Goal: Task Accomplishment & Management: Use online tool/utility

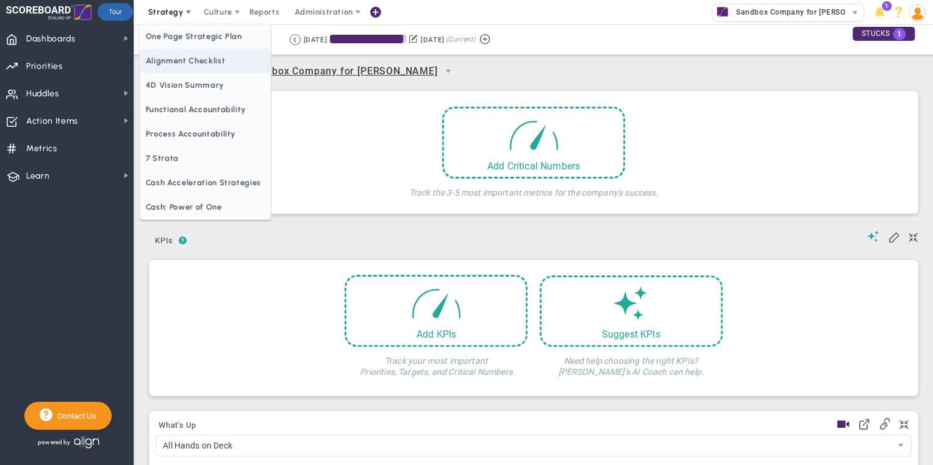
click at [168, 62] on span "Alignment Checklist" at bounding box center [205, 61] width 131 height 24
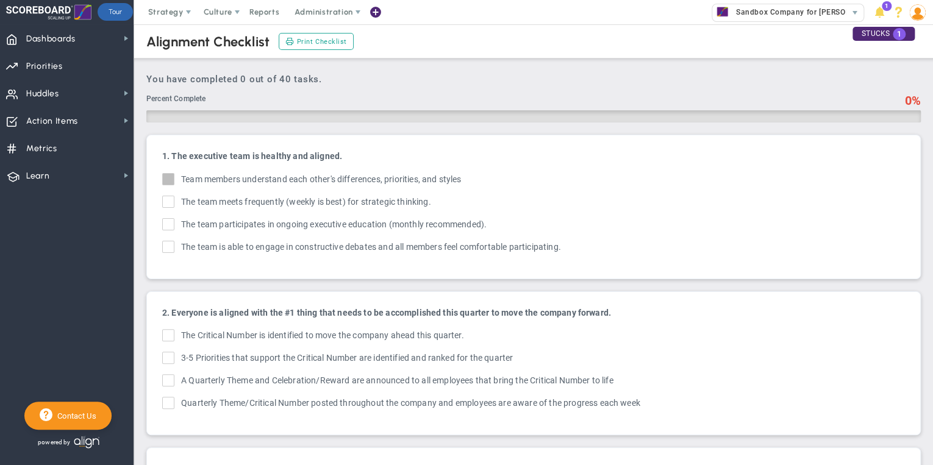
click at [169, 181] on input "Team members understand each other's differences, OKRs, and styles Team members…" at bounding box center [169, 182] width 8 height 12
checkbox input "true"
click at [169, 196] on span at bounding box center [168, 202] width 12 height 12
click at [169, 198] on input "The team meets frequently (weekly is best) for strategic thinking." at bounding box center [169, 204] width 8 height 12
checkbox input "true"
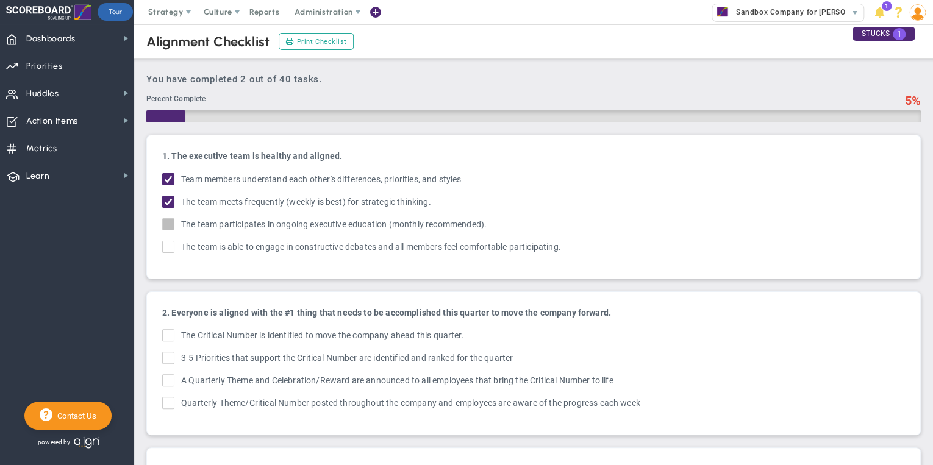
click at [168, 218] on span at bounding box center [168, 224] width 12 height 12
click at [168, 221] on input "The team participates in ongoing executive education (monthly recommended)." at bounding box center [169, 227] width 8 height 12
checkbox input "true"
click at [168, 241] on span at bounding box center [168, 247] width 12 height 12
click at [168, 243] on input "The team is able to engage in constructive debates and all members feel comfort…" at bounding box center [169, 249] width 8 height 12
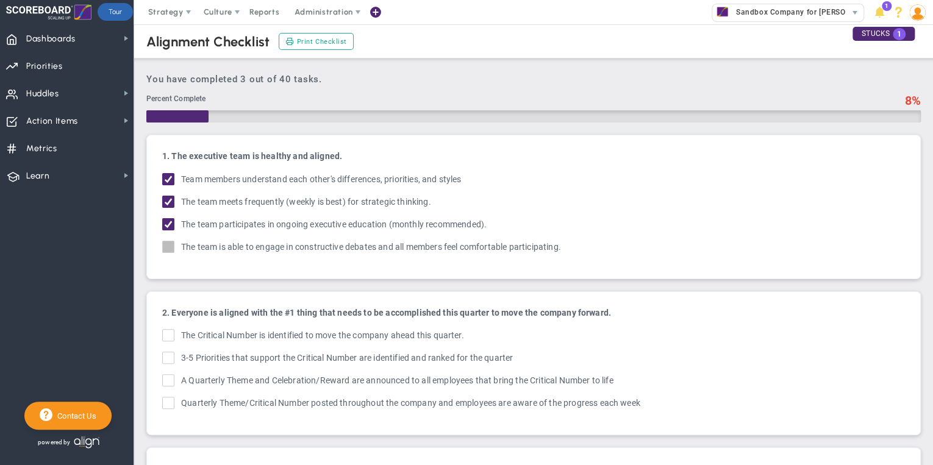
checkbox input "true"
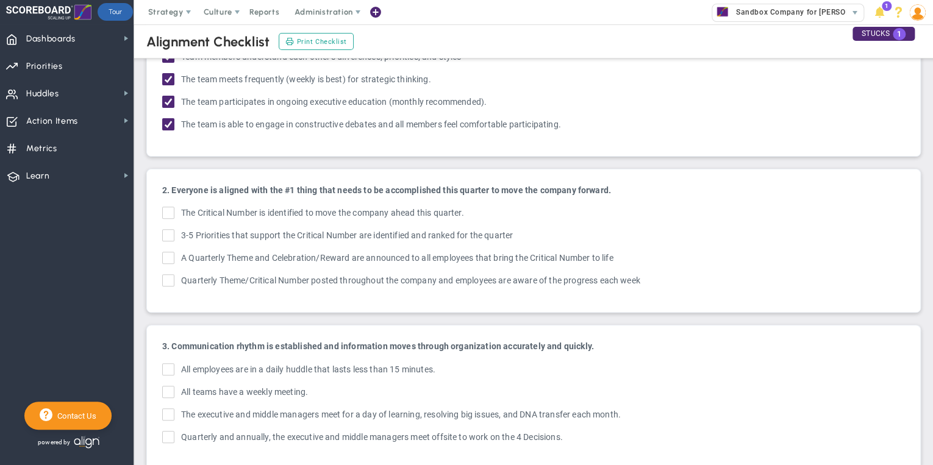
scroll to position [146, 0]
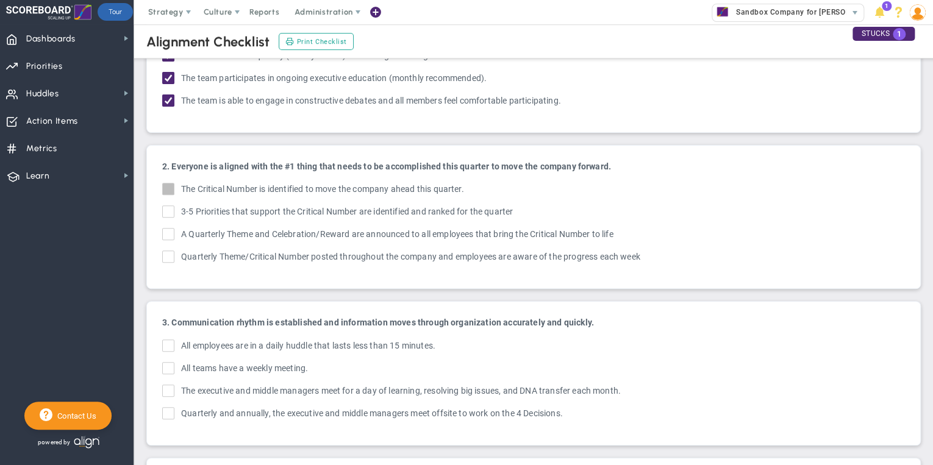
click at [170, 194] on input "The Critical Number is identified to move the company ahead this quarter." at bounding box center [169, 191] width 8 height 12
checkbox input "true"
click at [165, 206] on span at bounding box center [168, 212] width 12 height 12
click at [165, 208] on input "3-5 OKRs that support the Critical Number are identified and ranked for the qua…" at bounding box center [169, 214] width 8 height 12
checkbox input "true"
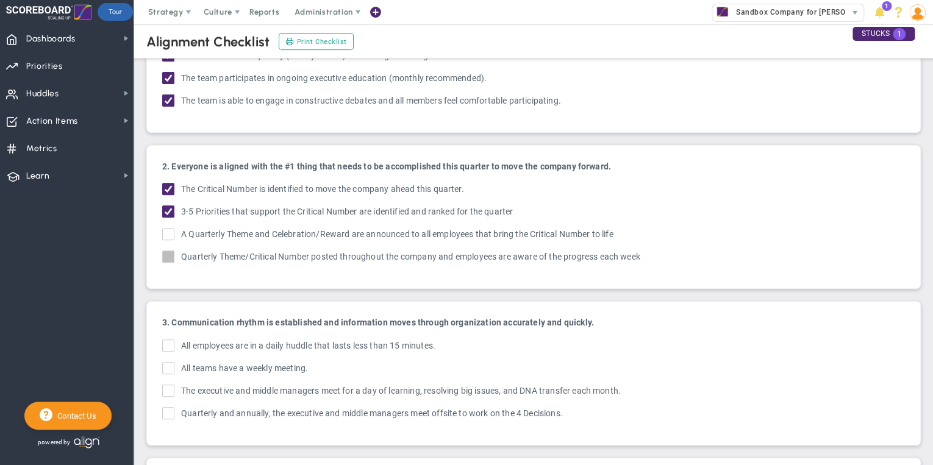
click at [171, 253] on input "Quarterly Theme/Critical Number posted throughout the company and employees are…" at bounding box center [169, 259] width 8 height 12
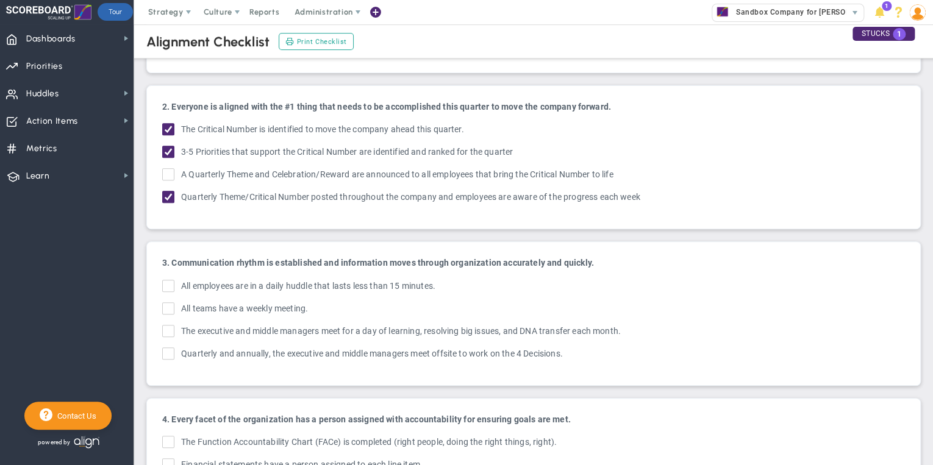
scroll to position [293, 0]
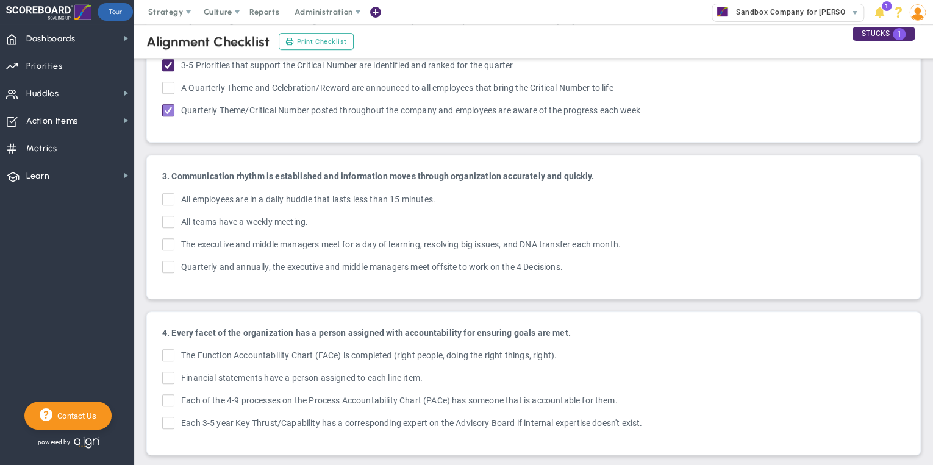
click at [171, 107] on input "Quarterly Theme/Critical Number posted throughout the company and employees are…" at bounding box center [169, 113] width 8 height 12
checkbox input "false"
click at [170, 196] on input "All employees are in a daily huddle that lasts less than 15 minutes." at bounding box center [169, 202] width 8 height 12
checkbox input "true"
click at [167, 218] on input "All teams have a weekly meeting." at bounding box center [169, 224] width 8 height 12
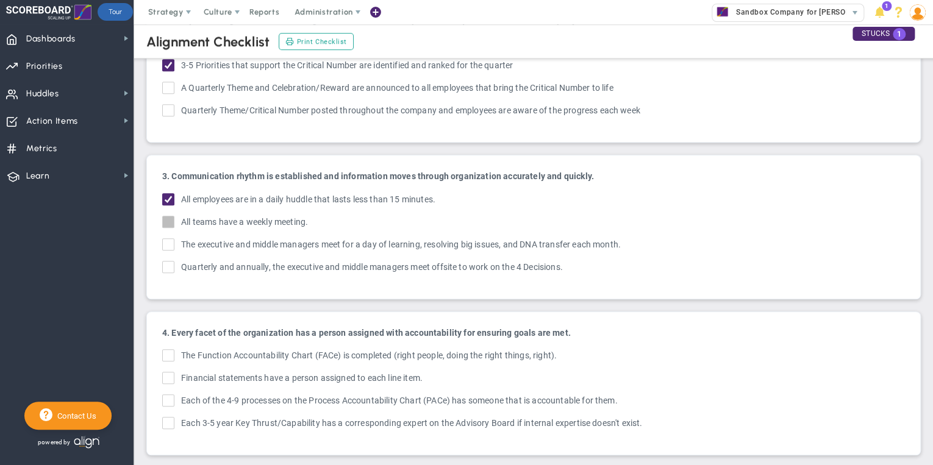
checkbox input "true"
click at [170, 267] on input "Quarterly and annually, the executive and middle managers meet offsite to work …" at bounding box center [169, 270] width 8 height 12
checkbox input "true"
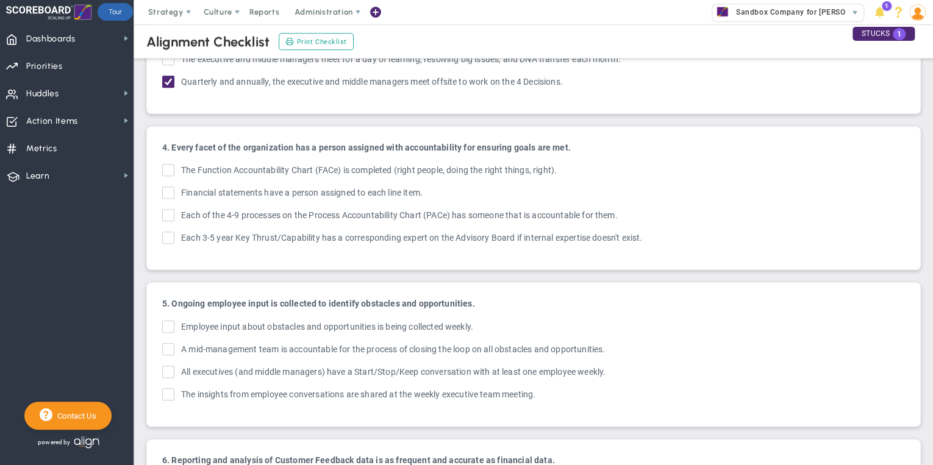
scroll to position [488, 0]
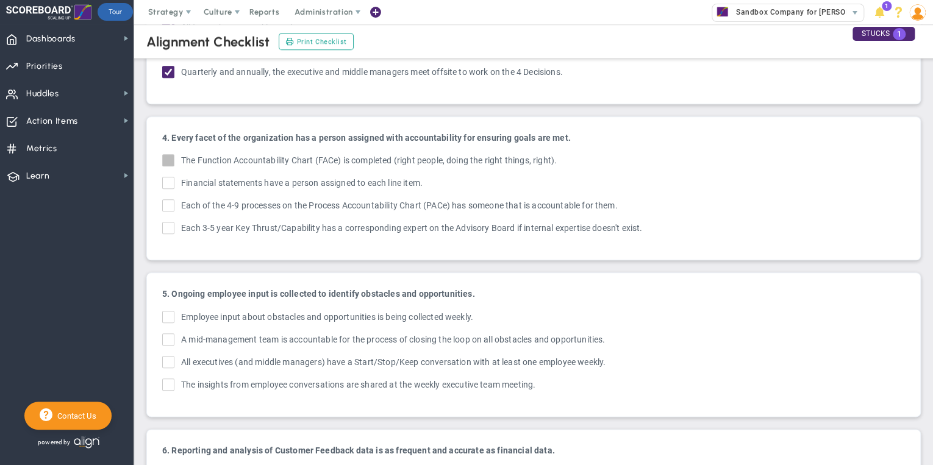
click at [171, 157] on input "The Function Accountability Chart (FACe) is completed (right people, doing the …" at bounding box center [169, 163] width 8 height 12
checkbox input "true"
click at [171, 181] on input "Financial statements have a person assigned to each line item." at bounding box center [169, 185] width 8 height 12
checkbox input "true"
click at [171, 224] on input "Each 3-5 year Key Thrust/Capability has a corresponding expert on the Advisory …" at bounding box center [169, 230] width 8 height 12
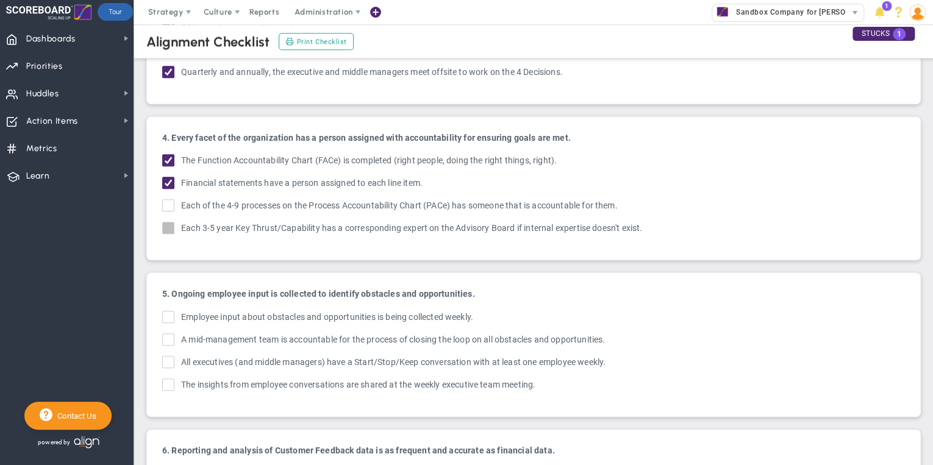
checkbox input "true"
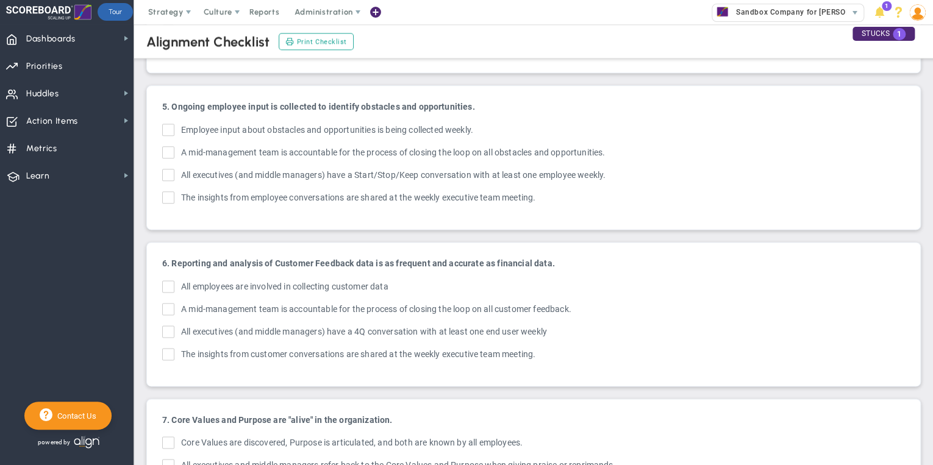
scroll to position [683, 0]
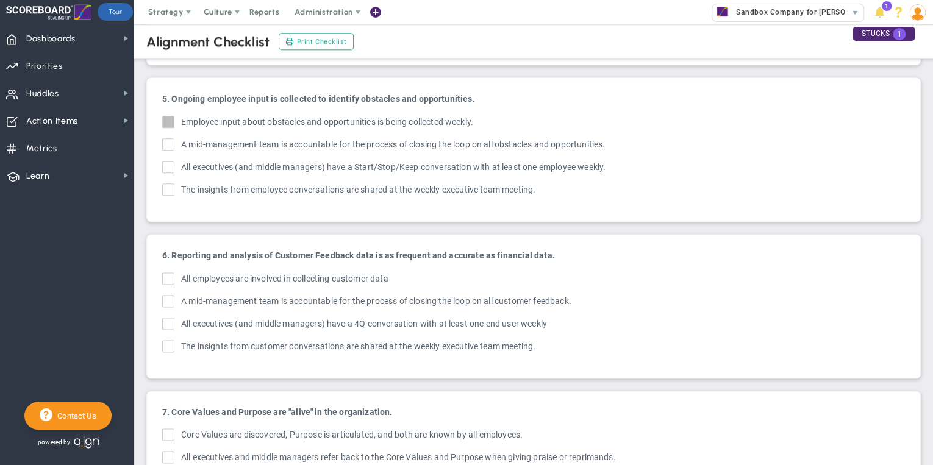
click at [168, 118] on input "Employee input about obstacles and opportunities is being collected weekly." at bounding box center [169, 124] width 8 height 12
checkbox input "true"
click at [167, 141] on input "A mid-management team is accountable for the process of closing the loop on all…" at bounding box center [169, 147] width 8 height 12
checkbox input "true"
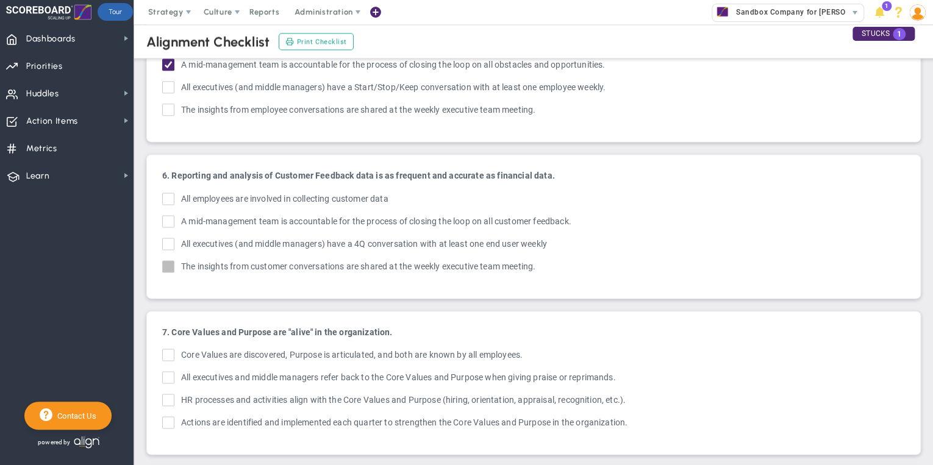
scroll to position [781, 0]
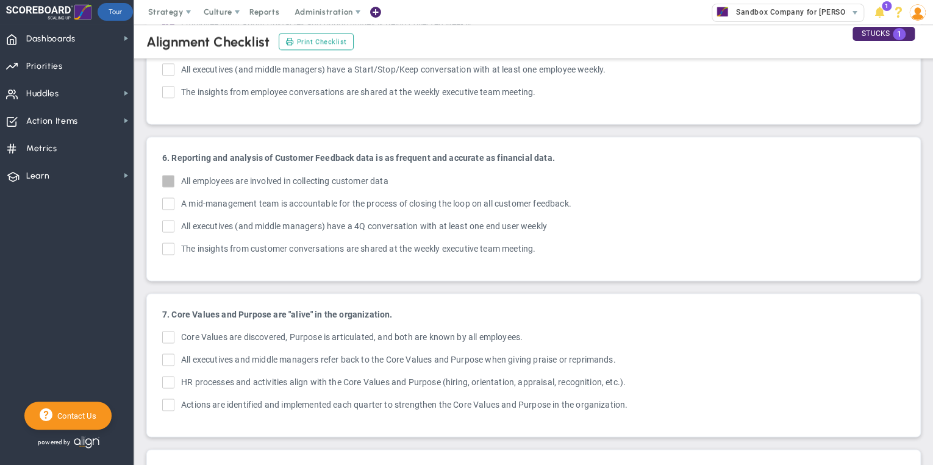
click at [166, 178] on input "All employees are involved in collecting customer data" at bounding box center [169, 184] width 8 height 12
checkbox input "true"
click at [167, 200] on input "A mid-management team is accountable for the process of closing the loop on all…" at bounding box center [169, 206] width 8 height 12
checkbox input "true"
click at [170, 223] on input "All executives (and middle managers) have a 4Q conversation with at least one e…" at bounding box center [169, 229] width 8 height 12
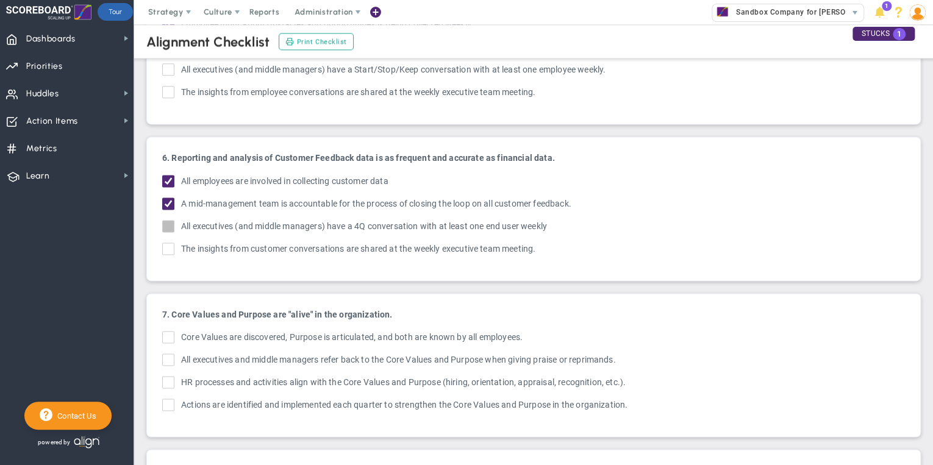
checkbox input "true"
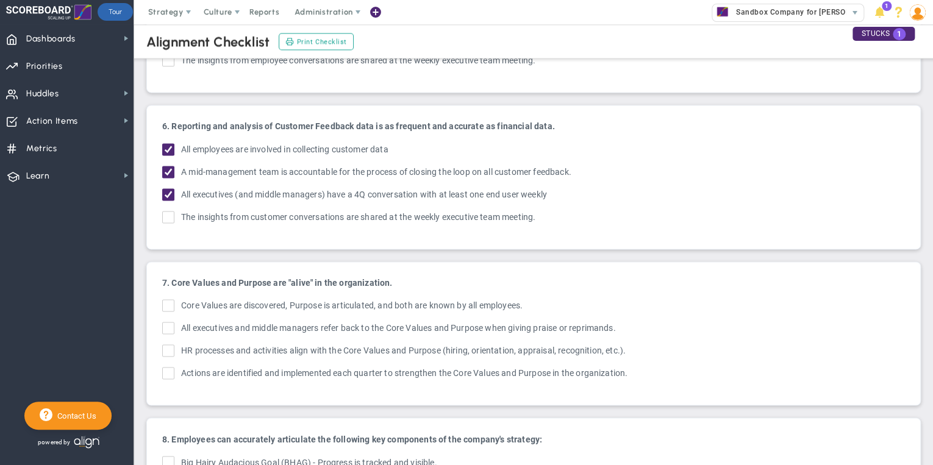
scroll to position [830, 0]
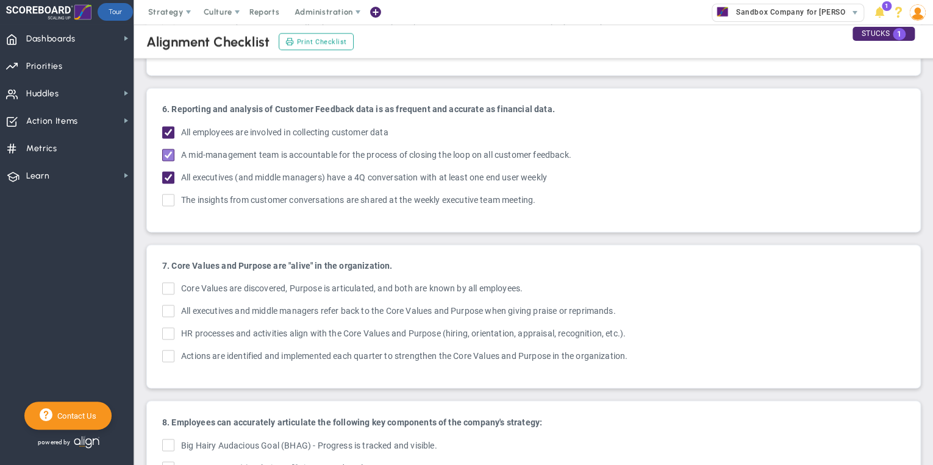
click at [168, 151] on input "A mid-management team is accountable for the process of closing the loop on all…" at bounding box center [169, 157] width 8 height 12
checkbox input "false"
click at [168, 196] on input "The insights from customer conversations are shared at the weekly executive tea…" at bounding box center [169, 202] width 8 height 12
checkbox input "true"
click at [167, 174] on input "All executives (and middle managers) have a 4Q conversation with at least one e…" at bounding box center [169, 180] width 8 height 12
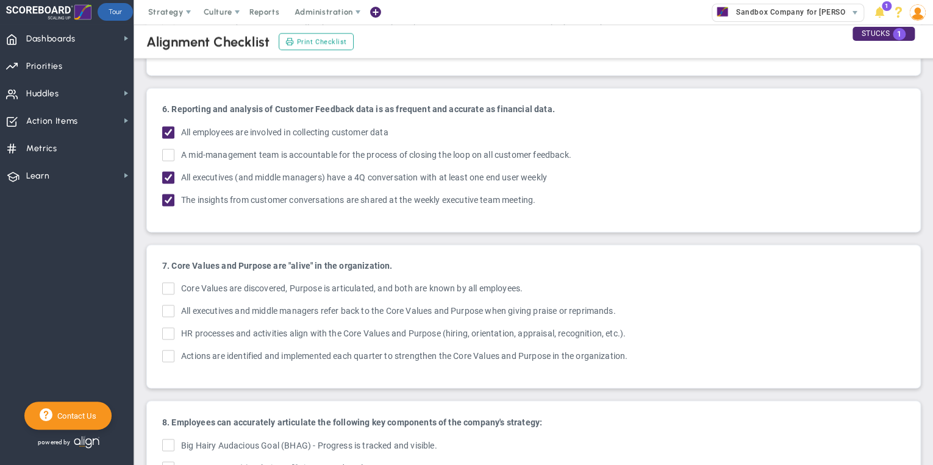
checkbox input "false"
click at [163, 149] on span at bounding box center [168, 155] width 12 height 12
click at [165, 151] on input "A mid-management team is accountable for the process of closing the loop on all…" at bounding box center [169, 157] width 8 height 12
checkbox input "true"
click at [166, 174] on input "All executives (and middle managers) have a 4Q conversation with at least one e…" at bounding box center [169, 180] width 8 height 12
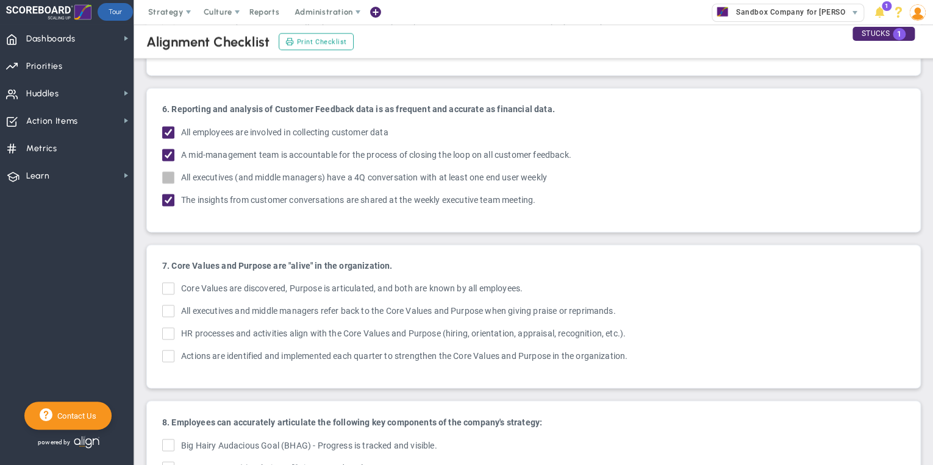
checkbox input "true"
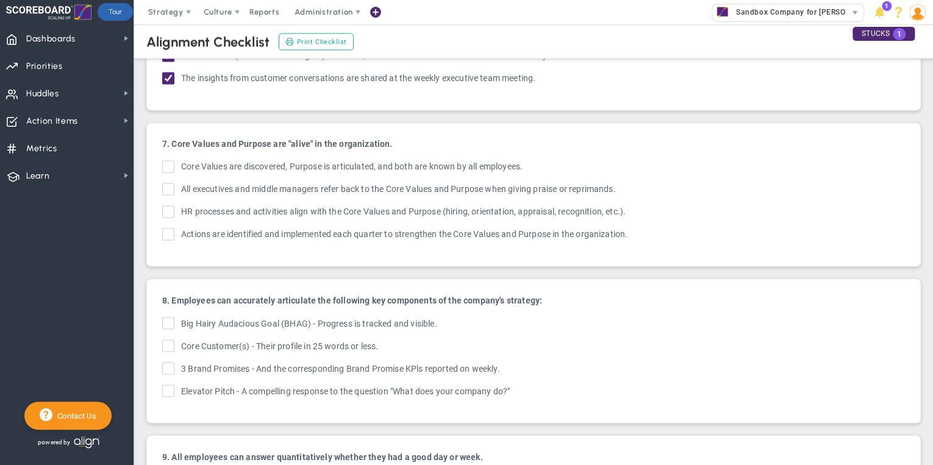
scroll to position [976, 0]
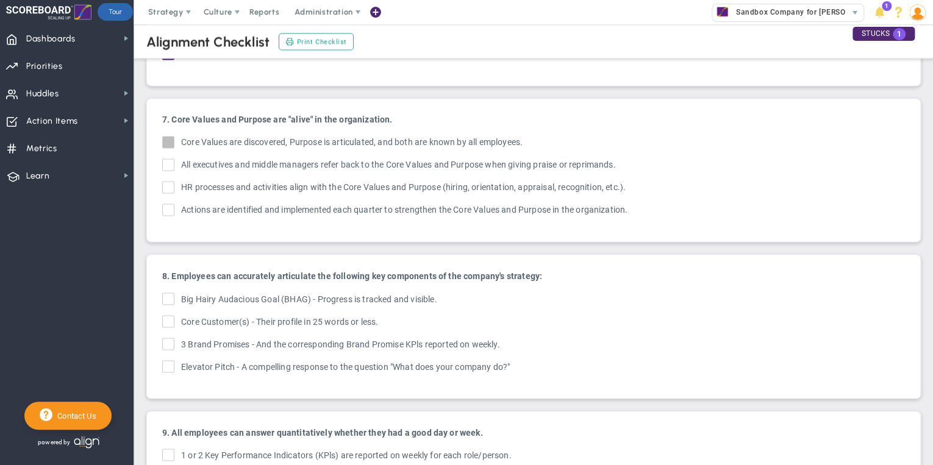
click at [168, 138] on input "Core Values are discovered, Purpose is articulated, and both are known by all e…" at bounding box center [169, 144] width 8 height 12
click at [167, 138] on input "Core Values are discovered, Purpose is articulated, and both are known by all e…" at bounding box center [169, 144] width 8 height 12
checkbox input "true"
click at [166, 184] on input "HR processes and activities align with the Core Values and Purpose (hiring, ori…" at bounding box center [169, 190] width 8 height 12
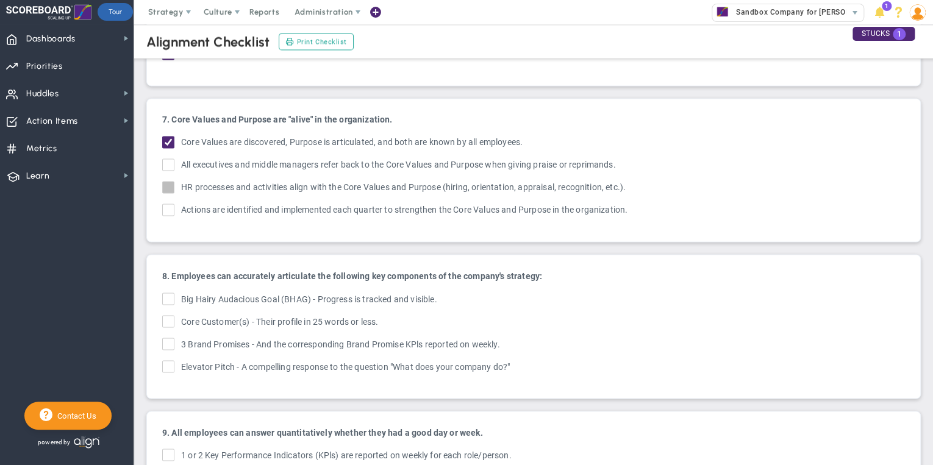
checkbox input "true"
click at [169, 206] on input "Actions are identified and implemented each quarter to strengthen the Core Valu…" at bounding box center [169, 212] width 8 height 12
checkbox input "true"
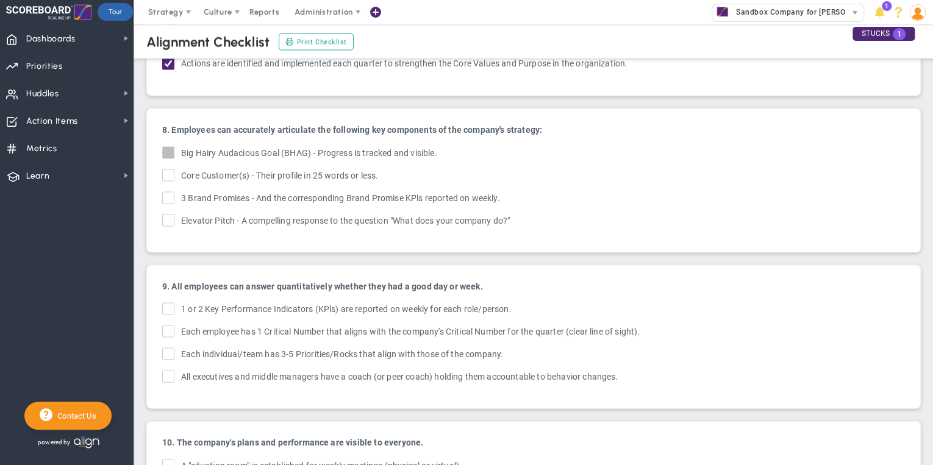
click at [169, 149] on input "Big Hairy Audacious Goal (BHAG) - Progress is tracked and visible." at bounding box center [169, 155] width 8 height 12
checkbox input "true"
click at [170, 171] on input "Core Customer(s) - Their profile in 25 words or less." at bounding box center [169, 177] width 8 height 12
checkbox input "true"
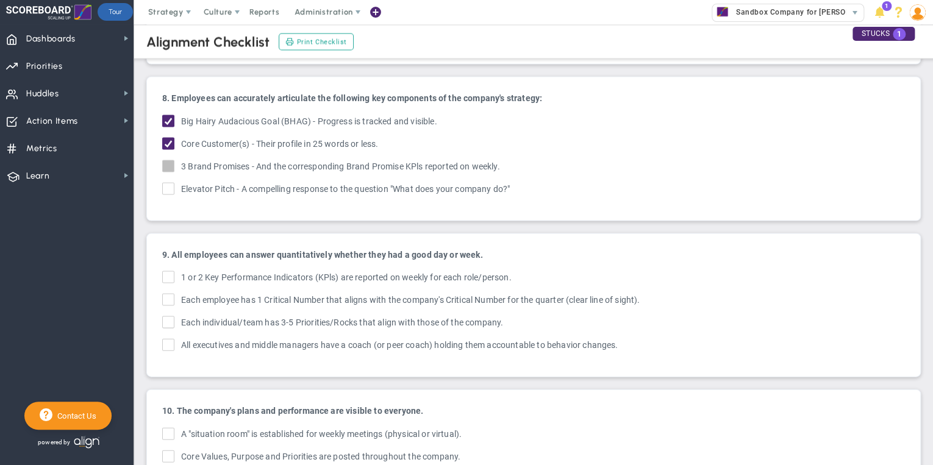
scroll to position [1171, 0]
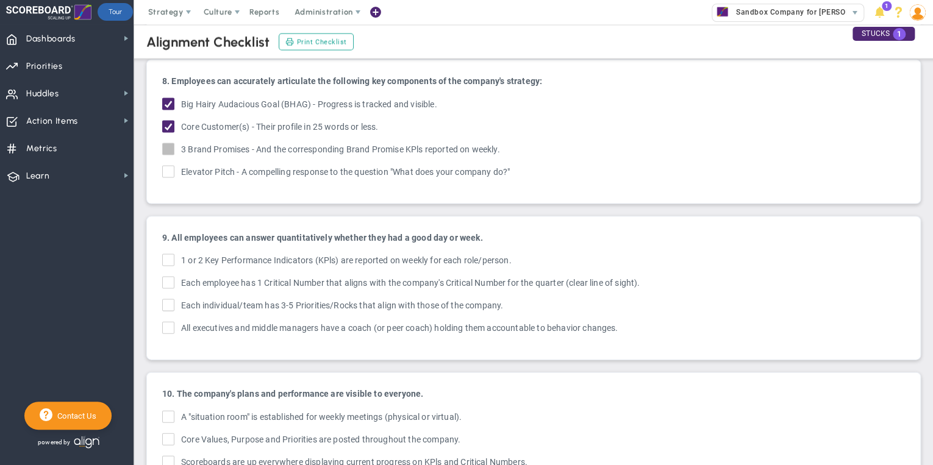
click at [166, 145] on input "3 Brand Promises - And the corresponding Brand Promise KPls reported on weekly." at bounding box center [169, 151] width 8 height 12
checkbox input "true"
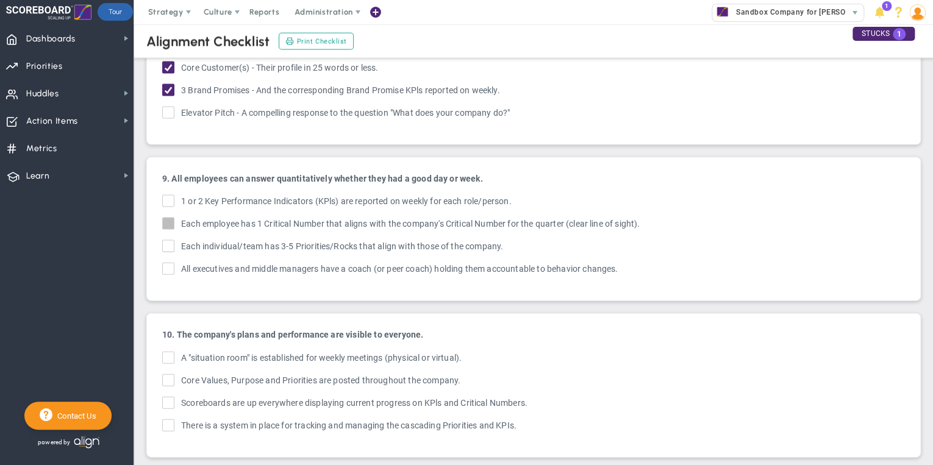
scroll to position [1232, 0]
click at [167, 193] on span at bounding box center [168, 199] width 12 height 12
click at [167, 196] on input "1 or 2 Key Performance Indicators (KPls) are reported on weekly for each role/p…" at bounding box center [169, 202] width 8 height 12
checkbox input "true"
click at [167, 218] on input "Each employee has 1 Critical Number that aligns with the company's Critical Num…" at bounding box center [169, 224] width 8 height 12
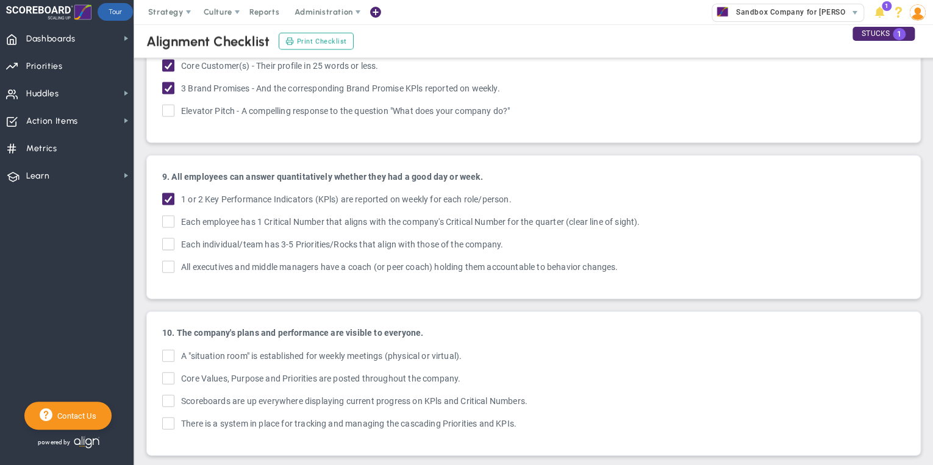
checkbox input "true"
click at [163, 239] on span at bounding box center [168, 245] width 12 height 12
click at [165, 241] on input "Each individual/team has 3-5 Key Results that align with those of the company. …" at bounding box center [169, 247] width 8 height 12
checkbox input "true"
click at [167, 353] on input "A "situation room" is established for weekly meetings (physical or virtual)." at bounding box center [169, 359] width 8 height 12
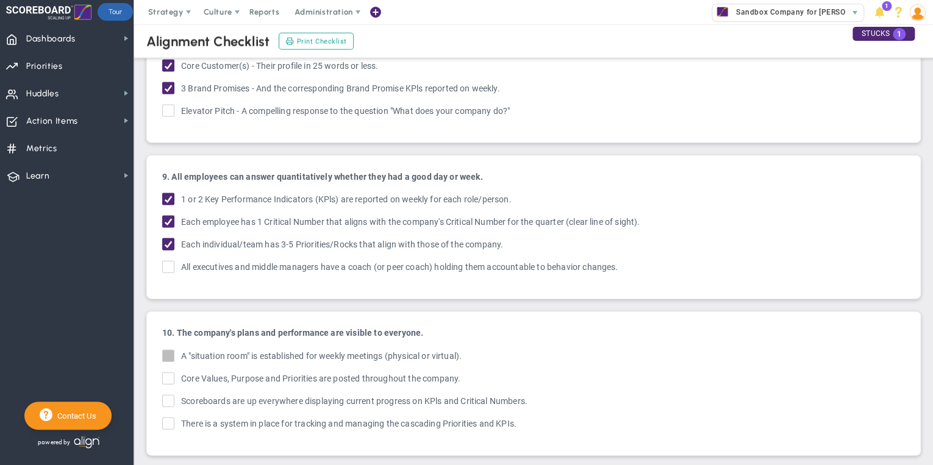
checkbox input "true"
click at [167, 375] on input "Core Values, Purpose and OKRs are posted throughout the company. Core Values, P…" at bounding box center [169, 381] width 8 height 12
checkbox input "true"
click at [170, 398] on input "Scoreboards are up everywhere displaying current progress on KPls and Critical …" at bounding box center [169, 404] width 8 height 12
checkbox input "true"
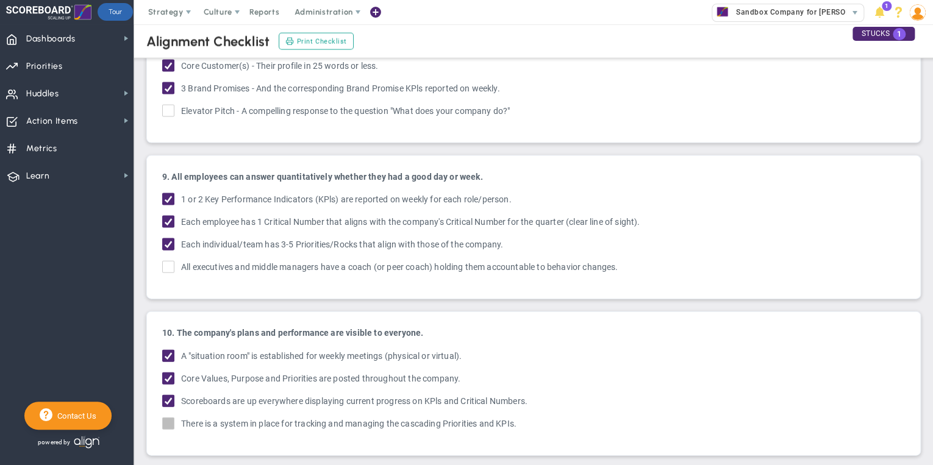
click at [170, 420] on input "There is a system in place for tracking and managing the cascading OKRs and KPI…" at bounding box center [169, 426] width 8 height 12
checkbox input "true"
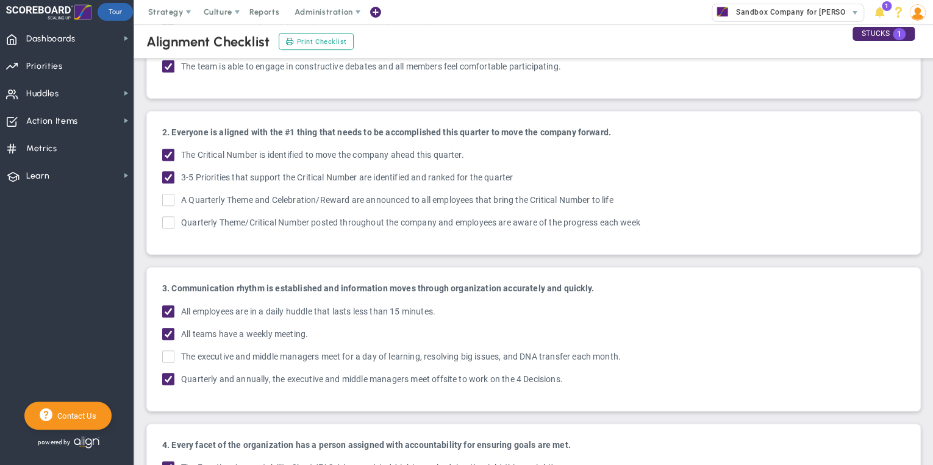
scroll to position [0, 0]
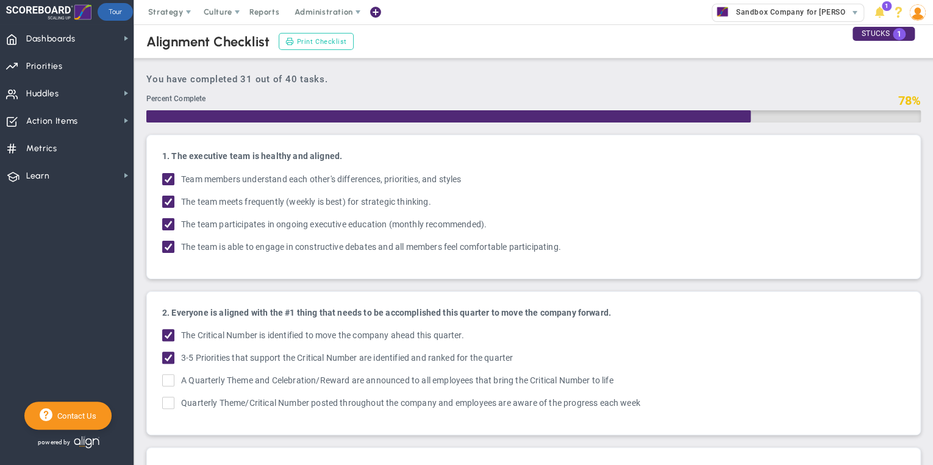
click at [333, 43] on span "Print Checklist" at bounding box center [322, 42] width 50 height 10
click at [165, 178] on input "Team members understand each other's differences, OKRs, and styles Team members…" at bounding box center [169, 182] width 8 height 12
checkbox input "false"
click at [168, 194] on ul "Team members understand each other's differences, OKRs, and styles Team members…" at bounding box center [533, 214] width 743 height 83
click at [166, 201] on input "The team meets frequently (weekly is best) for strategic thinking." at bounding box center [169, 204] width 8 height 12
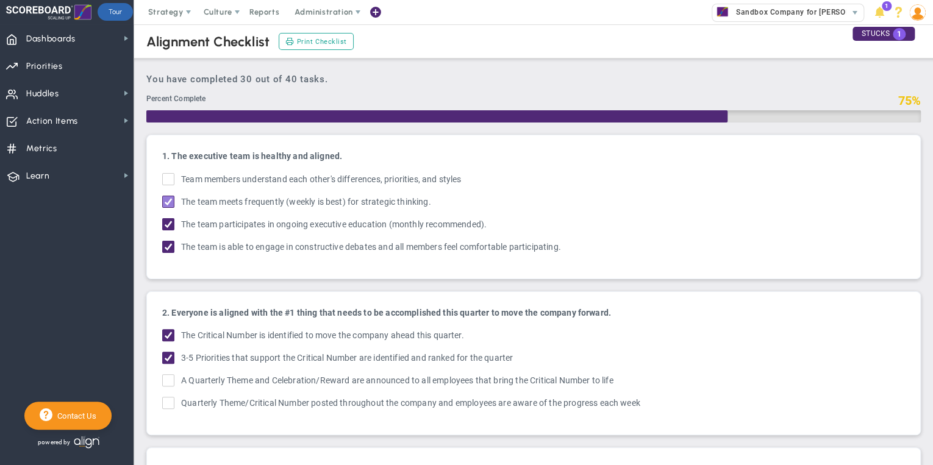
checkbox input "false"
click at [168, 225] on input "The team participates in ongoing executive education (monthly recommended)." at bounding box center [169, 227] width 8 height 12
checkbox input "false"
click at [168, 251] on input "The team is able to engage in constructive debates and all members feel comfort…" at bounding box center [169, 249] width 8 height 12
checkbox input "false"
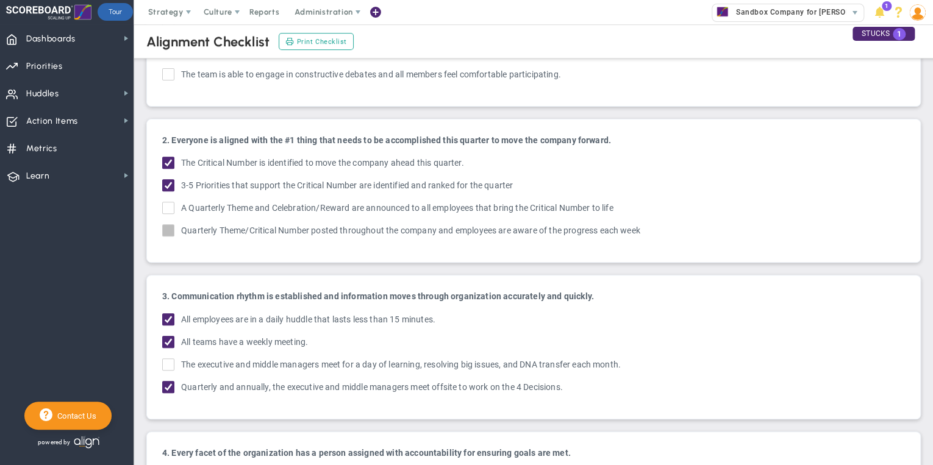
scroll to position [195, 0]
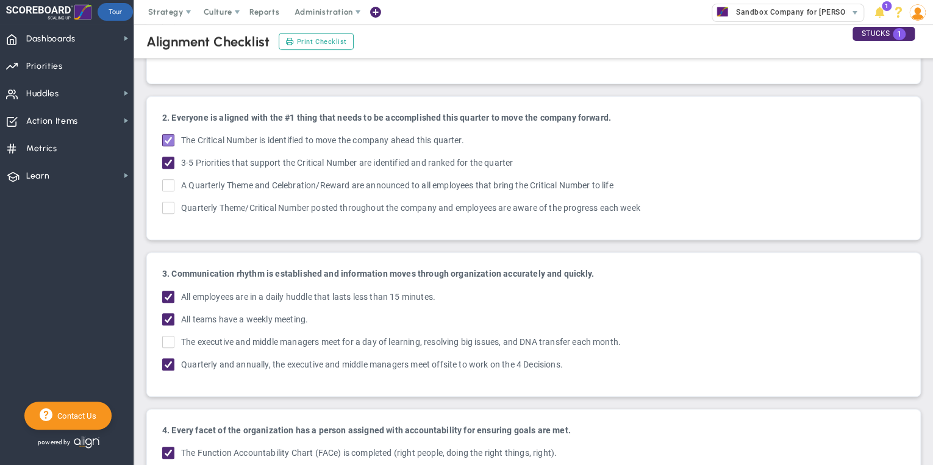
click at [167, 143] on input "The Critical Number is identified to move the company ahead this quarter." at bounding box center [169, 143] width 8 height 12
checkbox input "false"
click at [169, 163] on input "3-5 OKRs that support the Critical Number are identified and ranked for the qua…" at bounding box center [169, 165] width 8 height 12
checkbox input "false"
click at [168, 295] on input "All employees are in a daily huddle that lasts less than 15 minutes." at bounding box center [169, 299] width 8 height 12
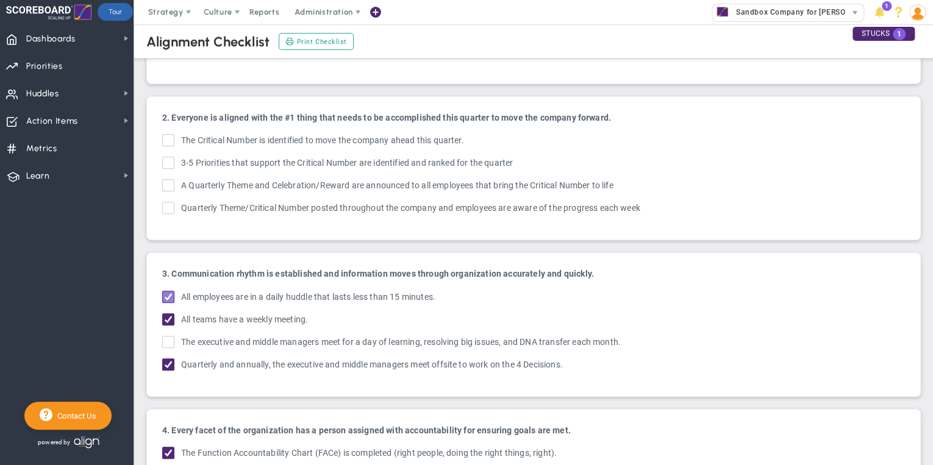
checkbox input "false"
click at [167, 317] on input "All teams have a weekly meeting." at bounding box center [169, 322] width 8 height 12
checkbox input "false"
click at [167, 364] on input "Quarterly and annually, the executive and middle managers meet offsite to work …" at bounding box center [169, 367] width 8 height 12
checkbox input "false"
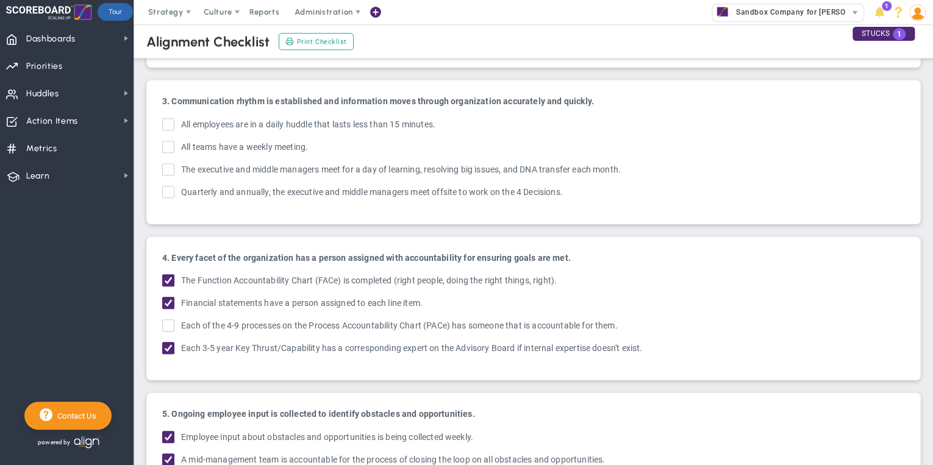
scroll to position [390, 0]
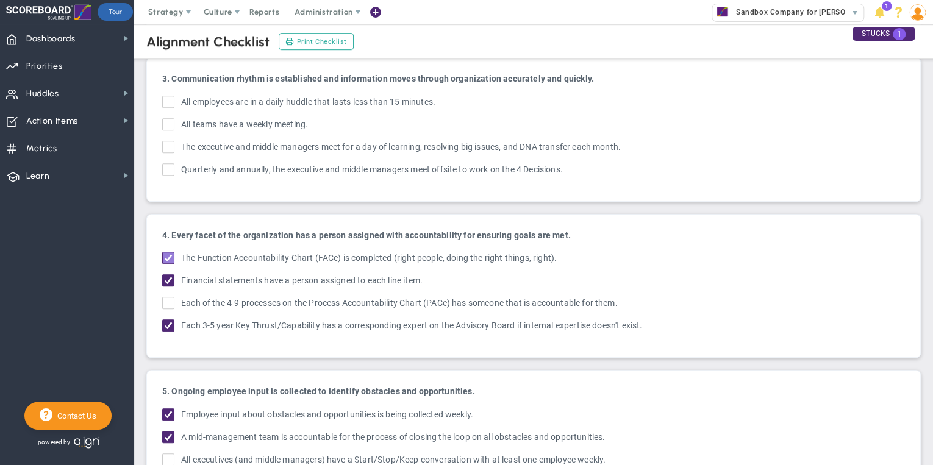
click at [167, 254] on input "The Function Accountability Chart (FACe) is completed (right people, doing the …" at bounding box center [169, 260] width 8 height 12
checkbox input "false"
click at [167, 277] on input "Financial statements have a person assigned to each line item." at bounding box center [169, 283] width 8 height 12
checkbox input "false"
click at [168, 322] on input "Each 3-5 year Key Thrust/Capability has a corresponding expert on the Advisory …" at bounding box center [169, 328] width 8 height 12
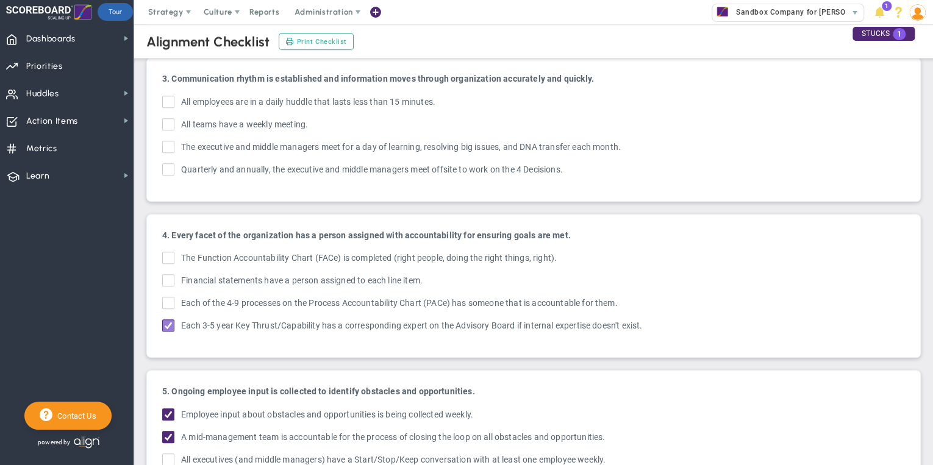
checkbox input "false"
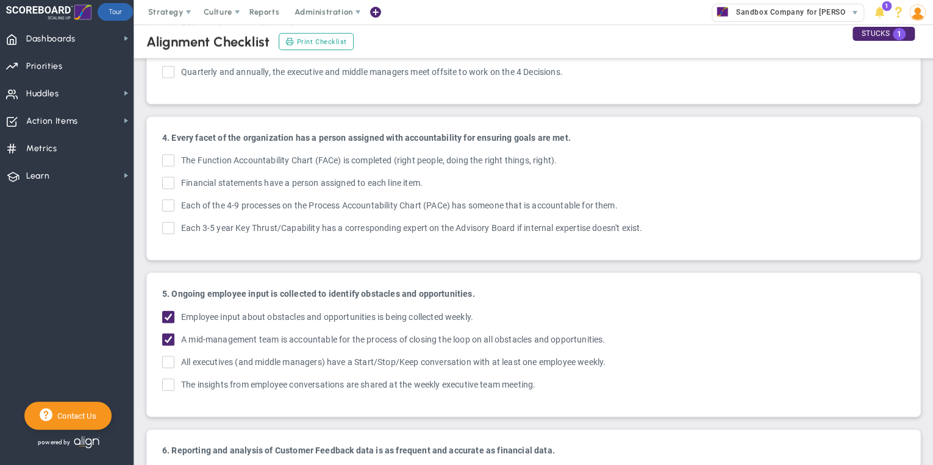
scroll to position [537, 0]
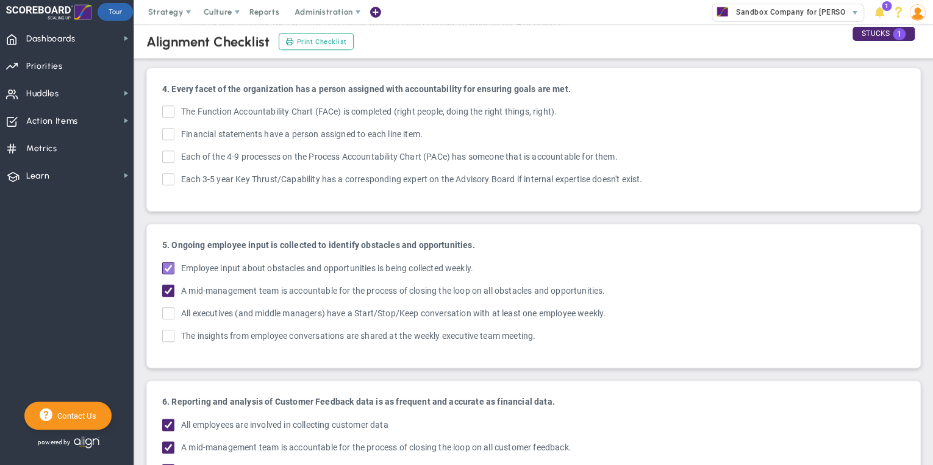
click at [168, 265] on input "Employee input about obstacles and opportunities is being collected weekly." at bounding box center [169, 271] width 8 height 12
checkbox input "false"
click at [166, 287] on input "A mid-management team is accountable for the process of closing the loop on all…" at bounding box center [169, 293] width 8 height 12
checkbox input "false"
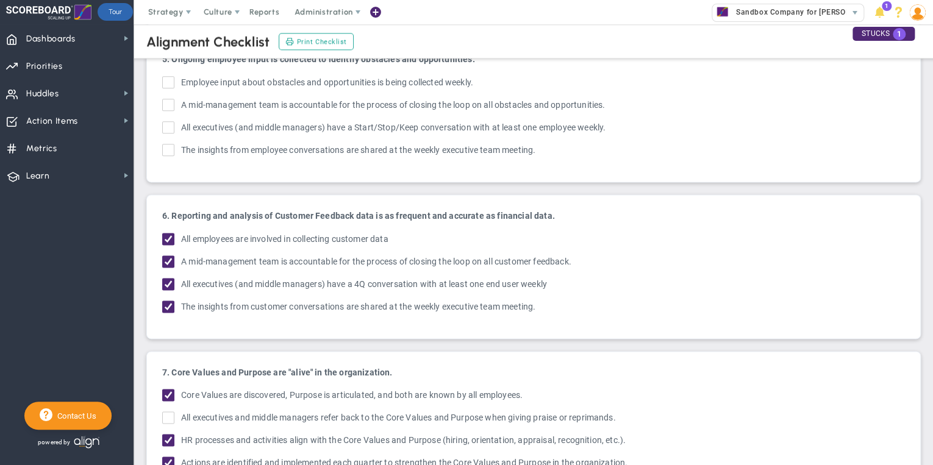
scroll to position [732, 0]
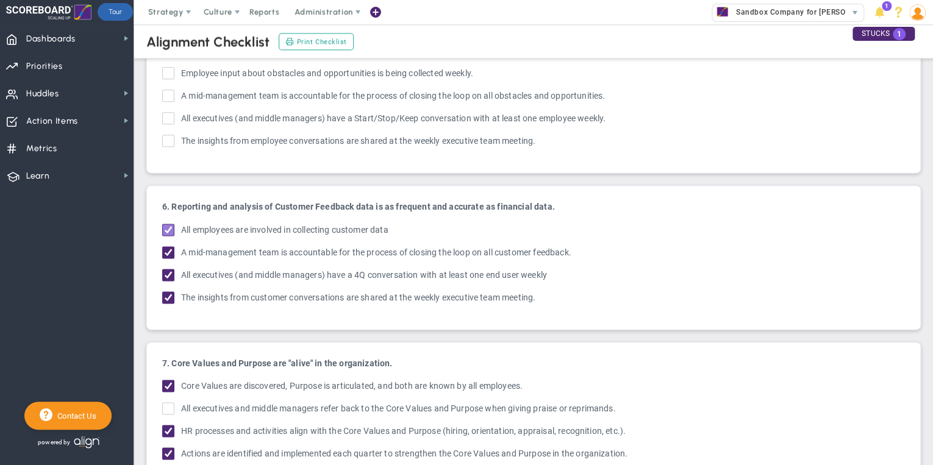
click at [165, 226] on input "All employees are involved in collecting customer data" at bounding box center [169, 232] width 8 height 12
checkbox input "false"
click at [166, 246] on span at bounding box center [168, 252] width 12 height 12
click at [166, 249] on input "A mid-management team is accountable for the process of closing the loop on all…" at bounding box center [169, 255] width 8 height 12
checkbox input "false"
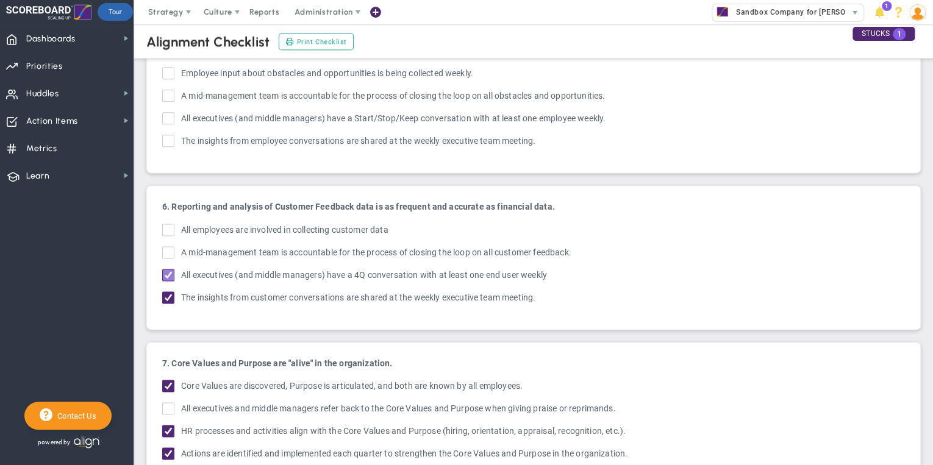
click at [168, 271] on input "All executives (and middle managers) have a 4Q conversation with at least one e…" at bounding box center [169, 277] width 8 height 12
checkbox input "false"
click at [168, 294] on input "The insights from customer conversations are shared at the weekly executive tea…" at bounding box center [169, 300] width 8 height 12
checkbox input "false"
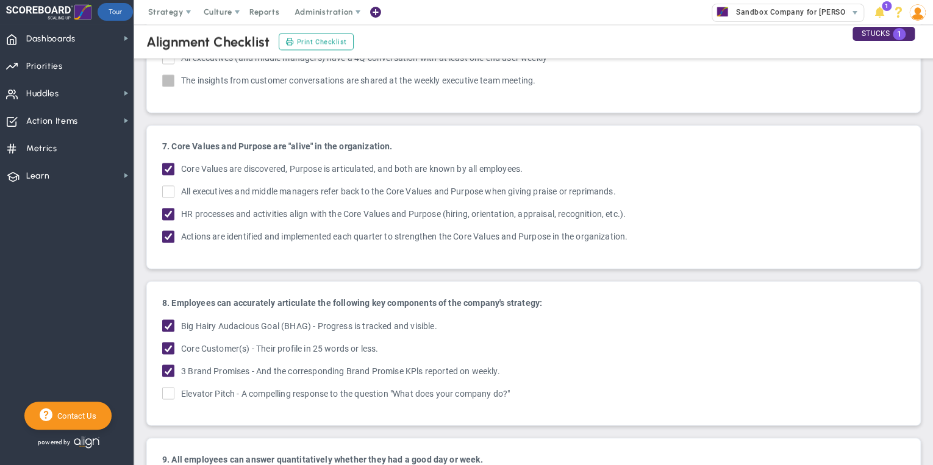
scroll to position [976, 0]
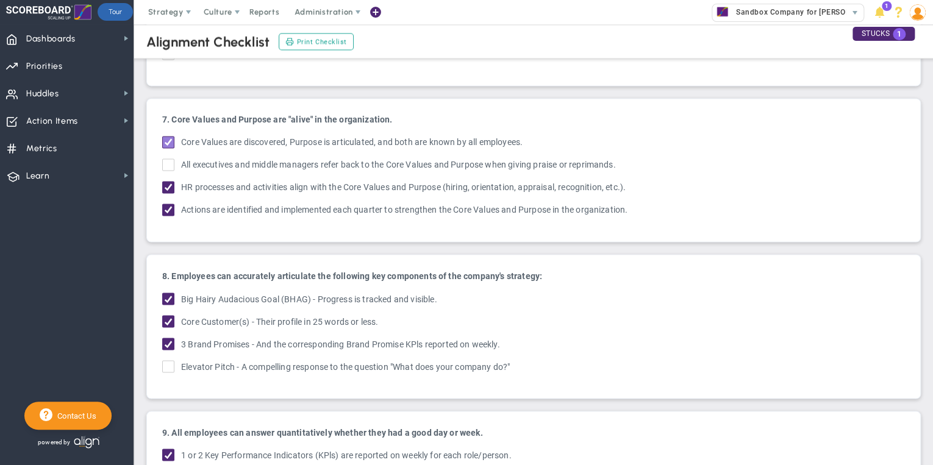
click at [168, 138] on input "Core Values are discovered, Purpose is articulated, and both are known by all e…" at bounding box center [169, 144] width 8 height 12
checkbox input "false"
click at [170, 184] on input "HR processes and activities align with the Core Values and Purpose (hiring, ori…" at bounding box center [169, 190] width 8 height 12
checkbox input "false"
click at [166, 206] on input "Actions are identified and implemented each quarter to strengthen the Core Valu…" at bounding box center [169, 212] width 8 height 12
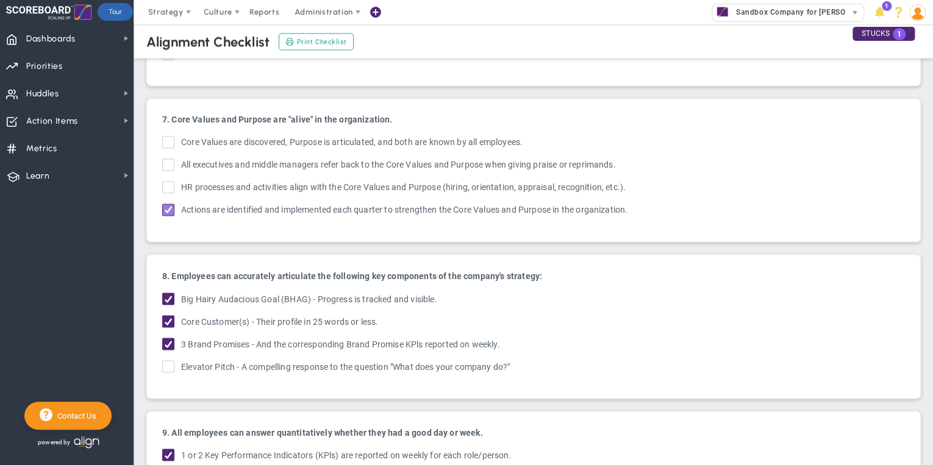
checkbox input "false"
click at [172, 295] on input "Big Hairy Audacious Goal (BHAG) - Progress is tracked and visible." at bounding box center [169, 301] width 8 height 12
checkbox input "false"
click at [168, 318] on input "Core Customer(s) - Their profile in 25 words or less." at bounding box center [169, 324] width 8 height 12
checkbox input "false"
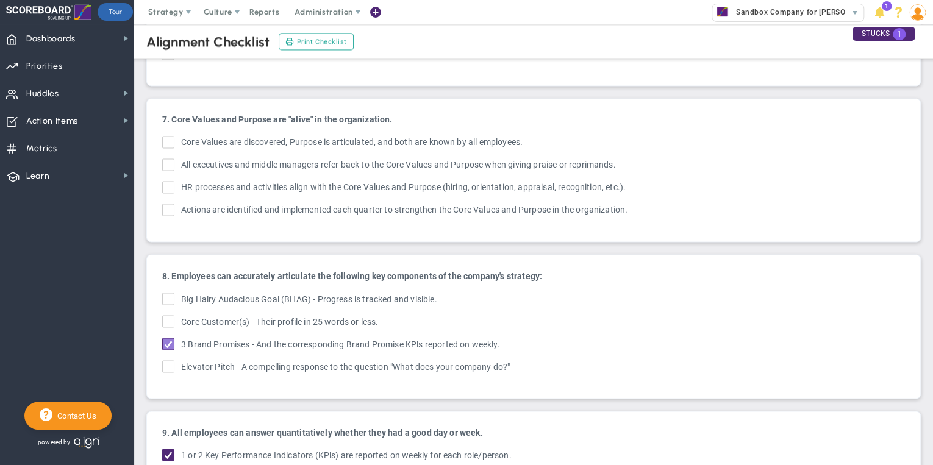
click at [165, 340] on input "3 Brand Promises - And the corresponding Brand Promise KPls reported on weekly." at bounding box center [169, 346] width 8 height 12
checkbox input "false"
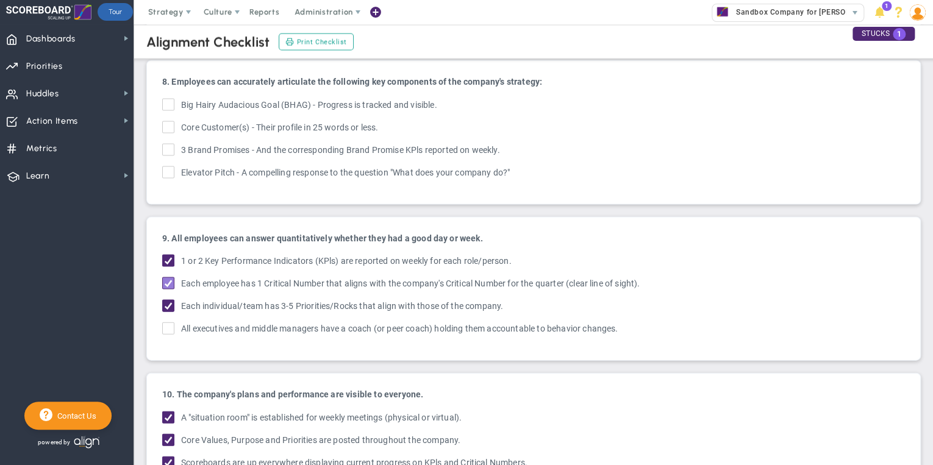
scroll to position [1171, 0]
click at [168, 254] on span at bounding box center [168, 260] width 12 height 12
click at [168, 256] on input "1 or 2 Key Performance Indicators (KPls) are reported on weekly for each role/p…" at bounding box center [169, 262] width 8 height 12
checkbox input "false"
click at [165, 279] on input "Each employee has 1 Critical Number that aligns with the company's Critical Num…" at bounding box center [169, 285] width 8 height 12
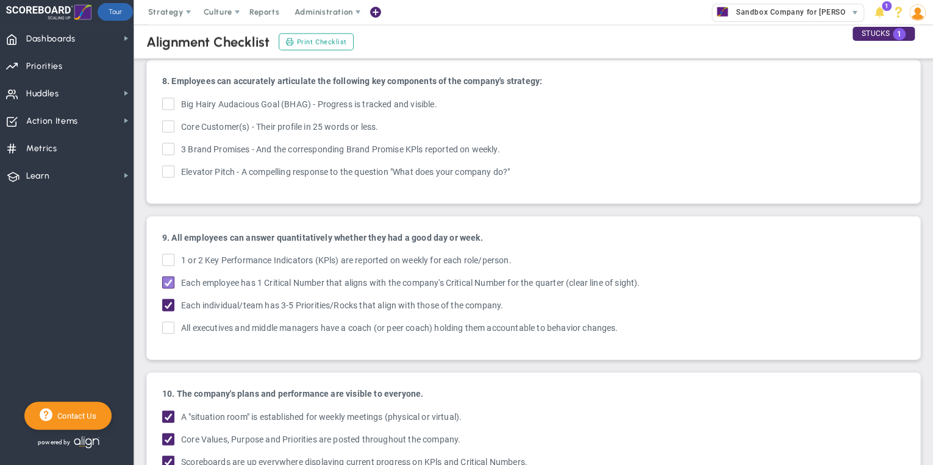
checkbox input "false"
click at [169, 301] on input "Each individual/team has 3-5 Key Results that align with those of the company. …" at bounding box center [169, 307] width 8 height 12
checkbox input "false"
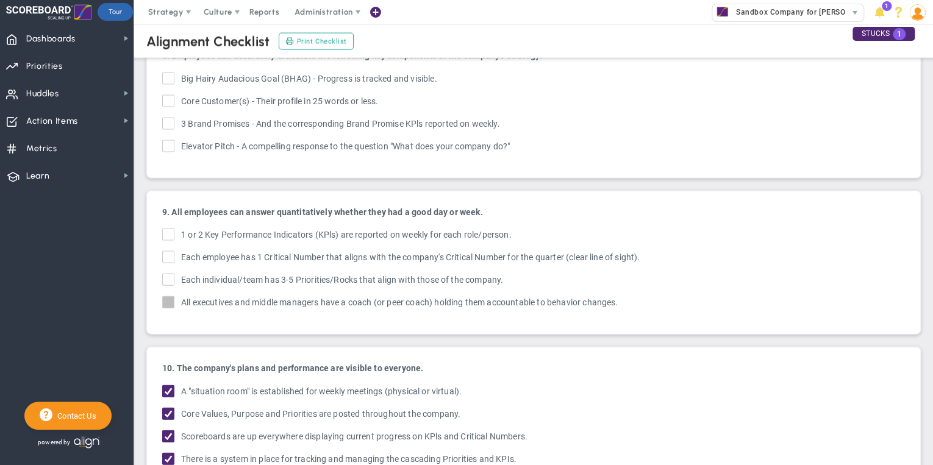
scroll to position [1232, 0]
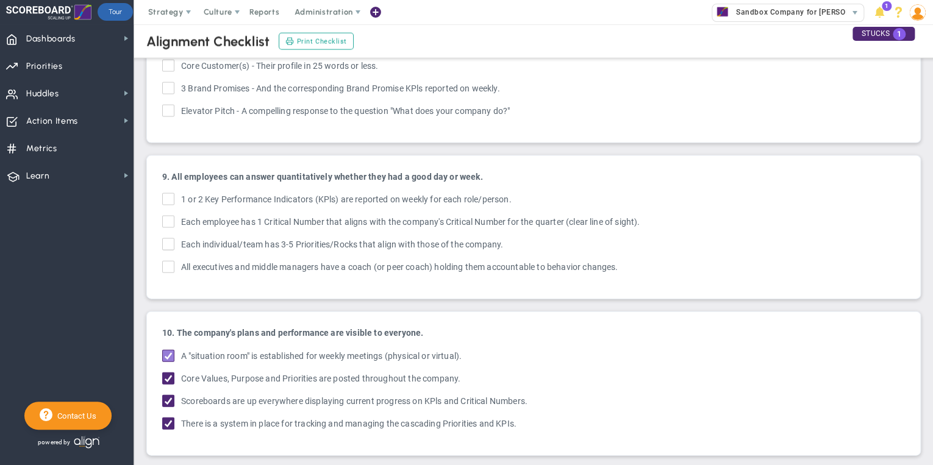
click at [170, 350] on span at bounding box center [168, 356] width 12 height 12
click at [170, 353] on input "A "situation room" is established for weekly meetings (physical or virtual)." at bounding box center [169, 359] width 8 height 12
checkbox input "false"
click at [166, 375] on input "Core Values, Purpose and OKRs are posted throughout the company. Core Values, P…" at bounding box center [169, 381] width 8 height 12
checkbox input "false"
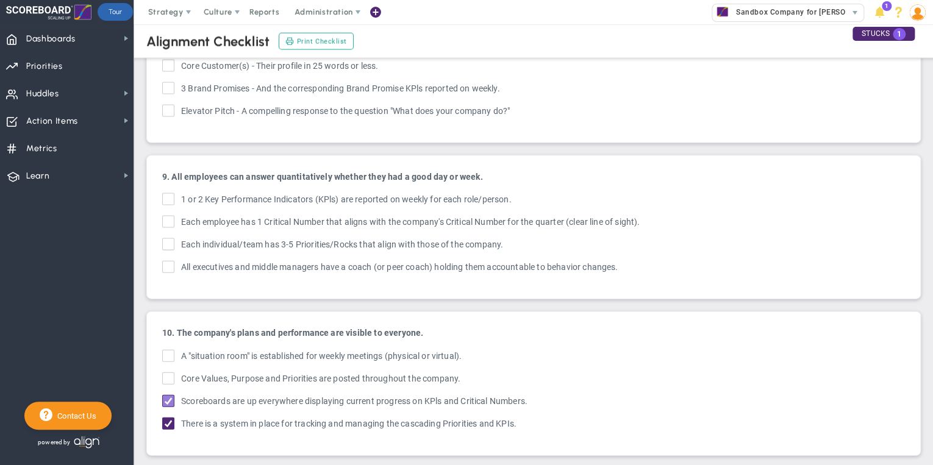
click at [168, 398] on input "Scoreboards are up everywhere displaying current progress on KPls and Critical …" at bounding box center [169, 404] width 8 height 12
checkbox input "false"
click at [171, 420] on input "There is a system in place for tracking and managing the cascading OKRs and KPI…" at bounding box center [169, 426] width 8 height 12
checkbox input "false"
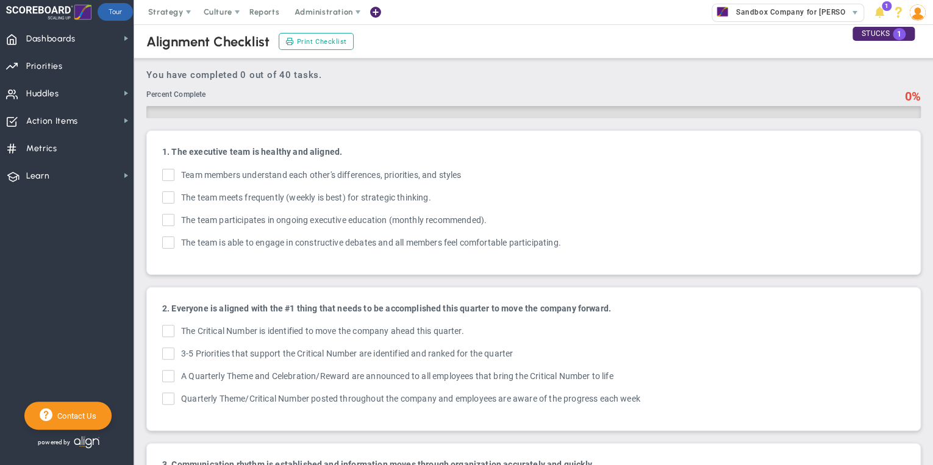
scroll to position [0, 0]
